Goal: Check status

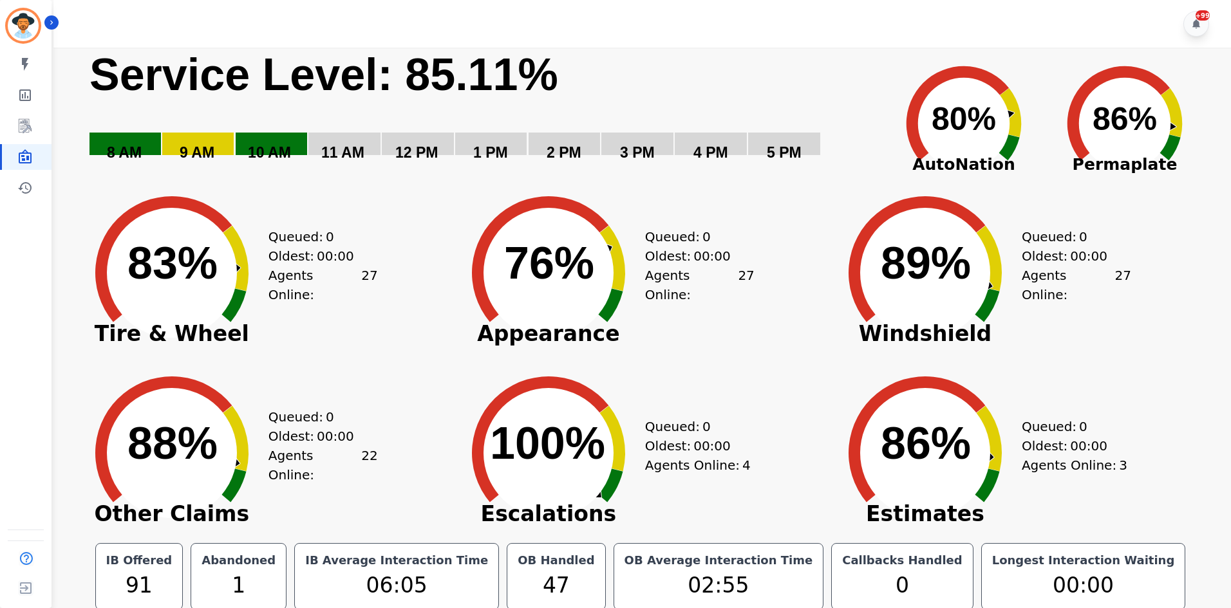
scroll to position [7, 0]
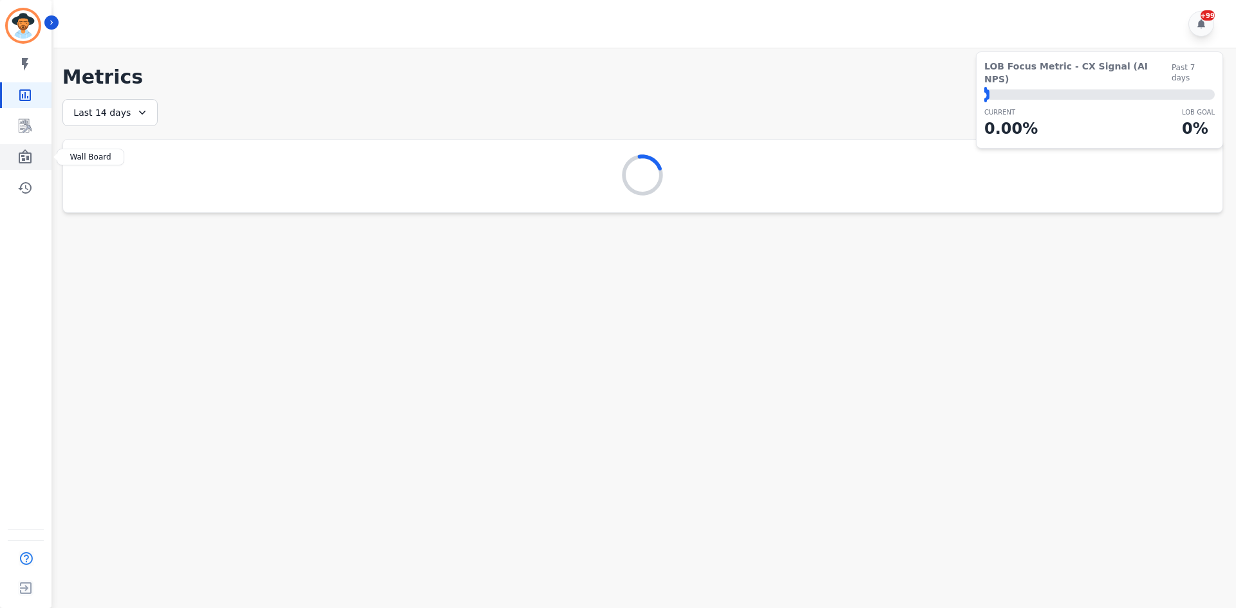
click at [35, 150] on link "Sidebar" at bounding box center [27, 157] width 50 height 26
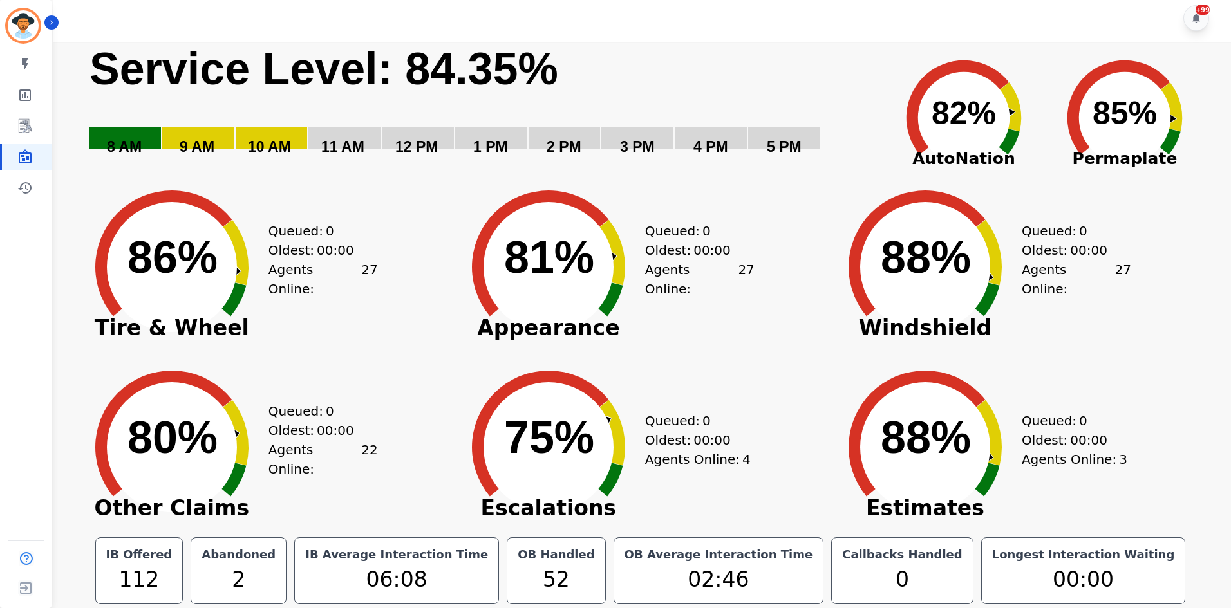
scroll to position [7, 0]
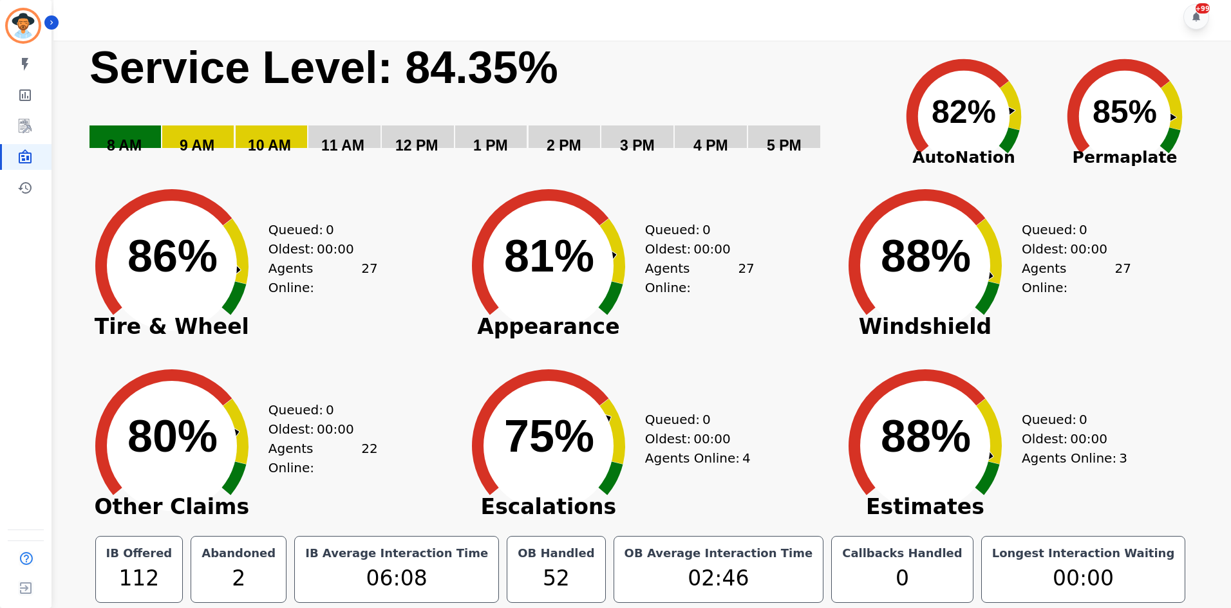
click at [1146, 408] on div "Created with Highcharts 10.3.3 88% ​ 88% Estimates Queued: 0 Oldest: 00:00 Agen…" at bounding box center [1017, 436] width 377 height 180
